Goal: Book appointment/travel/reservation

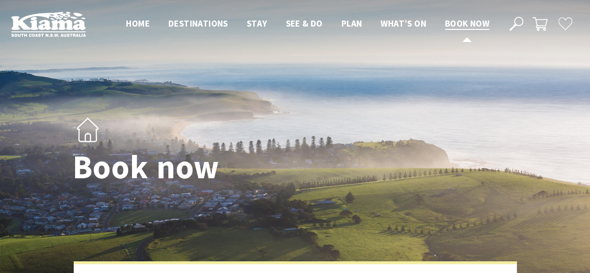
select select "3"
select select "2"
click at [467, 20] on span "Book now" at bounding box center [467, 23] width 44 height 11
select select "3"
select select "2"
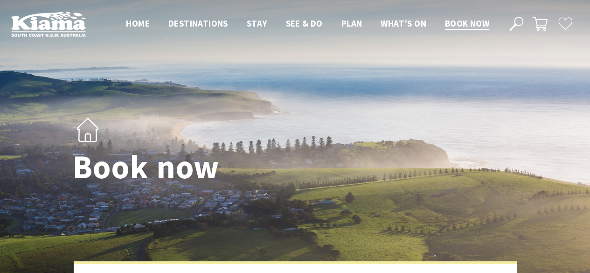
select select "3"
